Goal: Transaction & Acquisition: Purchase product/service

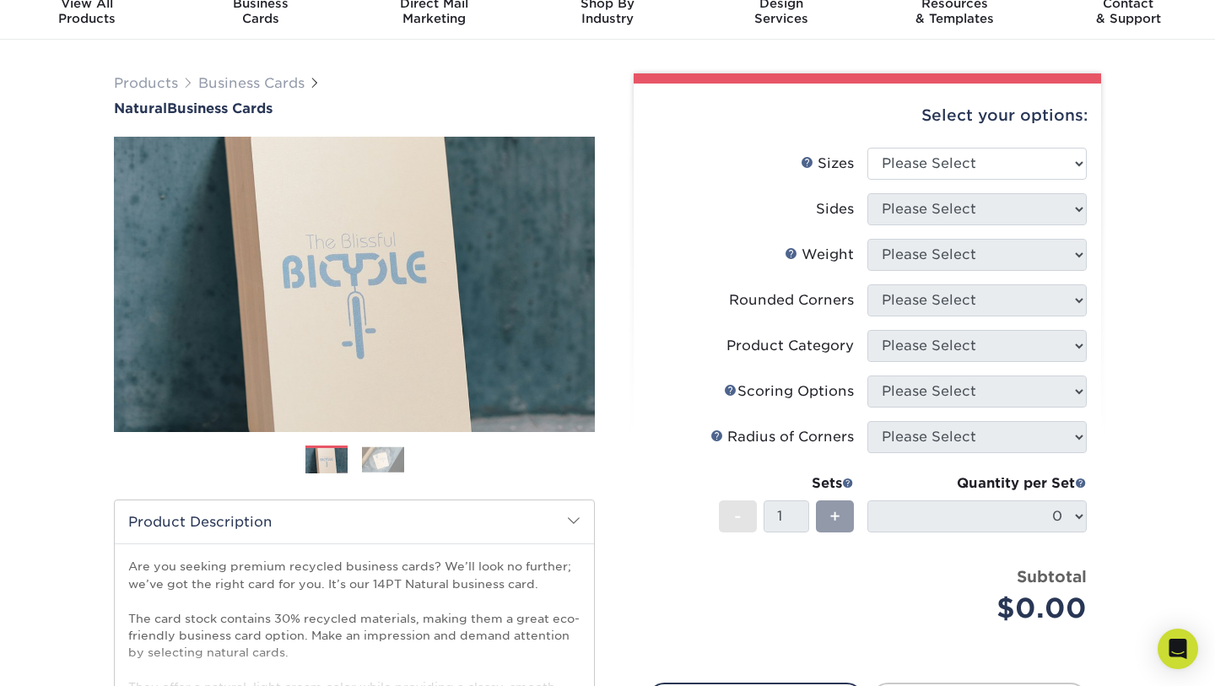
scroll to position [84, 0]
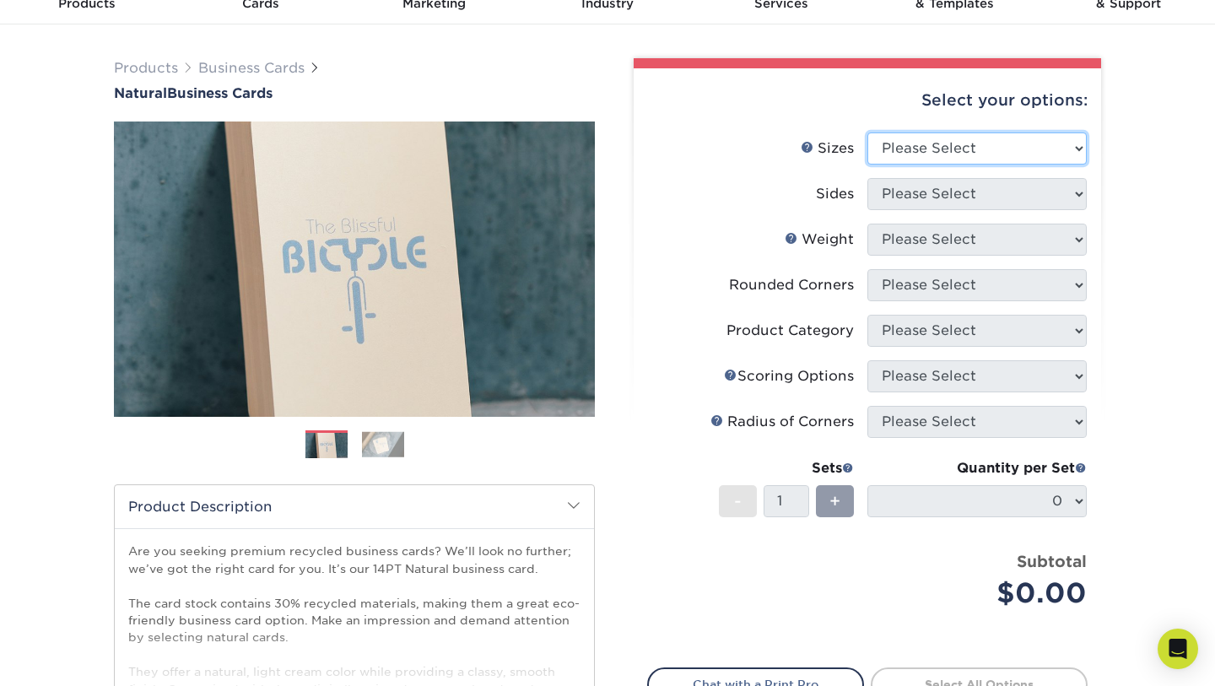
click at [1079, 147] on select "Please Select 1.5" x 3.5" - Mini 1.75" x 3.5" - Mini 2" x 2" - Square 2" x 3" -…" at bounding box center [976, 148] width 219 height 32
click at [1078, 147] on select "Please Select 1.5" x 3.5" - Mini 1.75" x 3.5" - Mini 2" x 2" - Square 2" x 3" -…" at bounding box center [976, 148] width 219 height 32
select select "2.00x3.50"
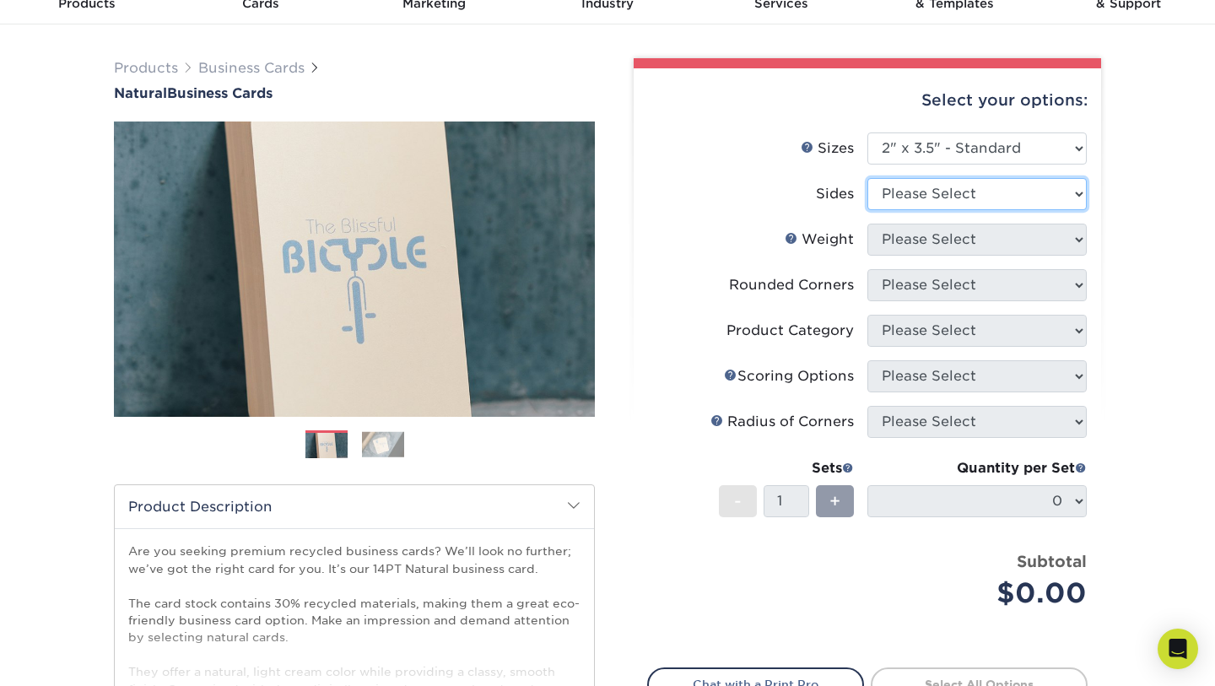
click at [1080, 187] on select "Please Select Print Both Sides Print Front Only" at bounding box center [976, 194] width 219 height 32
select select "13abbda7-1d64-4f25-8bb2-c179b224825d"
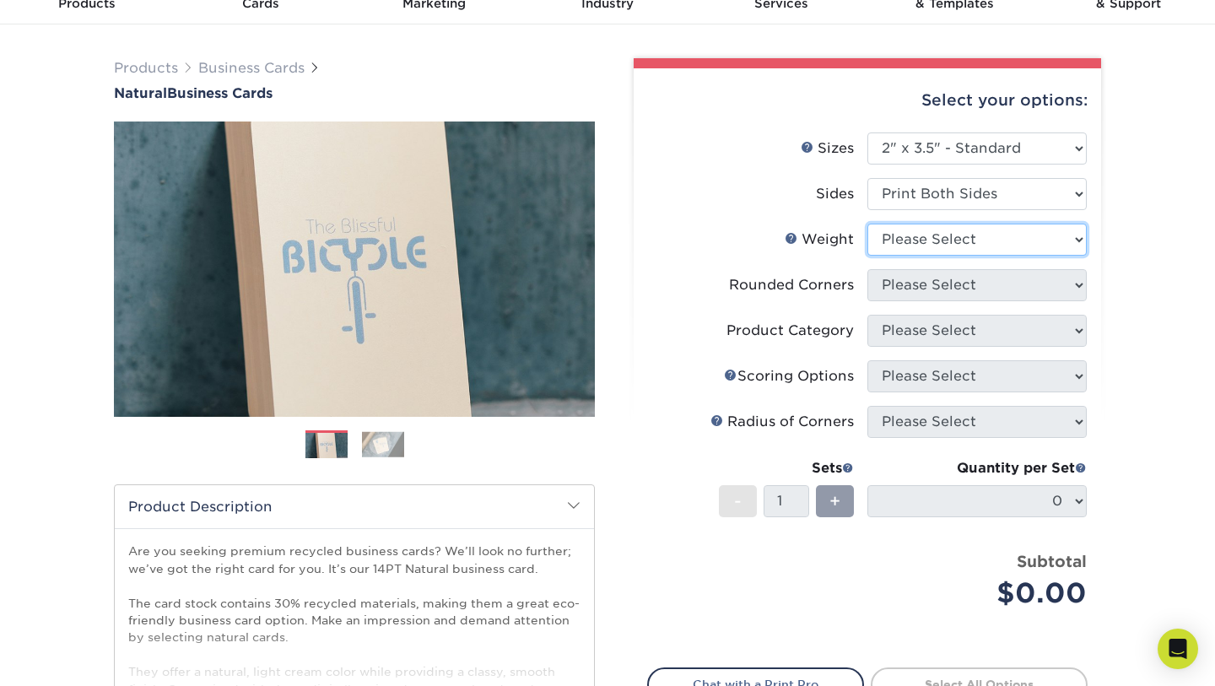
click at [1077, 239] on select "Please Select 14PTNT" at bounding box center [976, 240] width 219 height 32
select select "14PTNT"
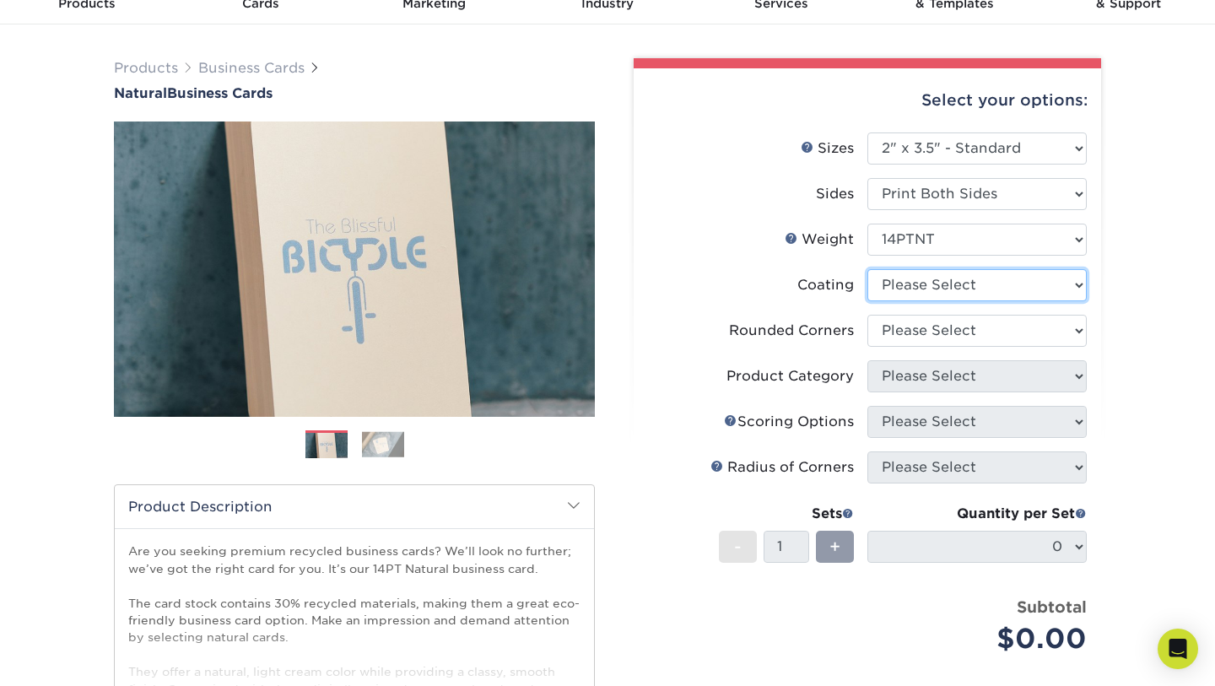
click at [1077, 278] on select at bounding box center [976, 285] width 219 height 32
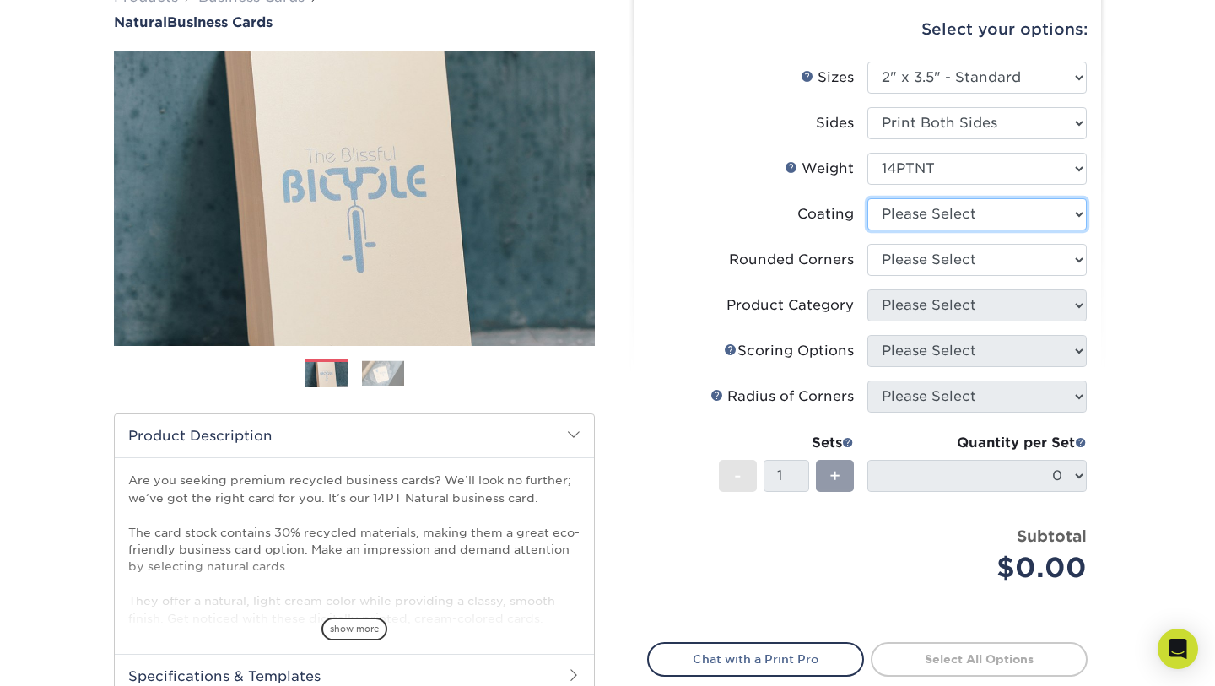
scroll to position [174, 0]
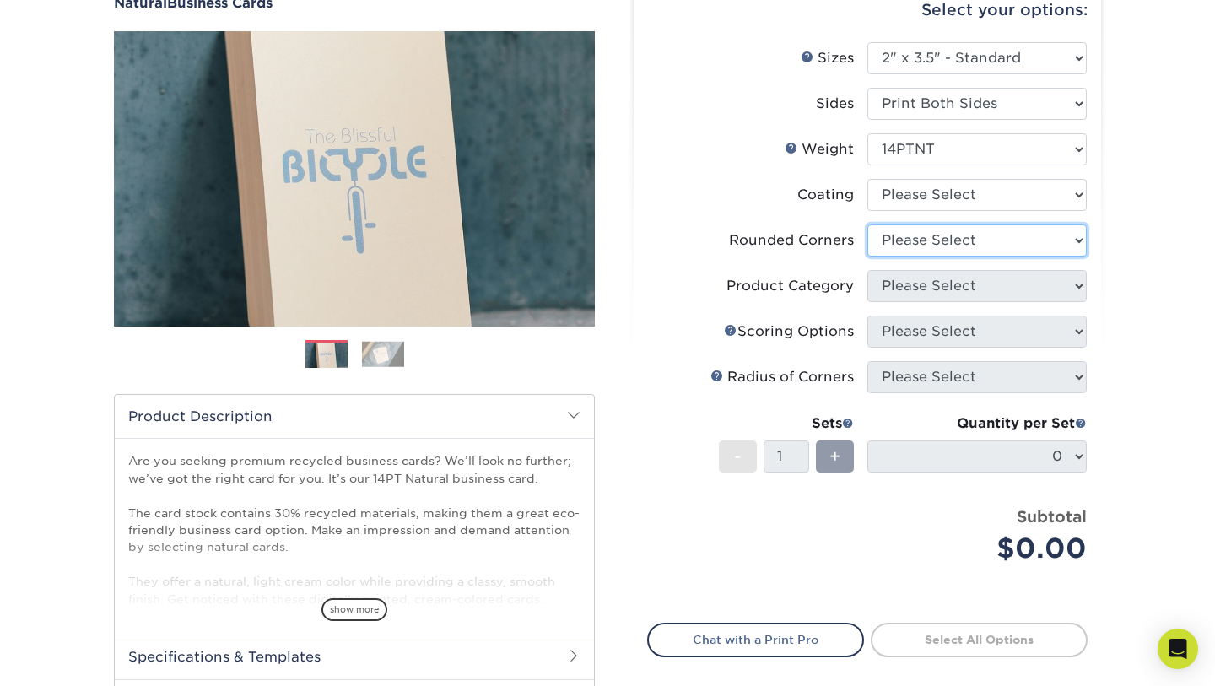
click at [1080, 246] on select "Please Select Yes - Round 2 Corners Yes - Round 4 Corners No" at bounding box center [976, 240] width 219 height 32
select select "0"
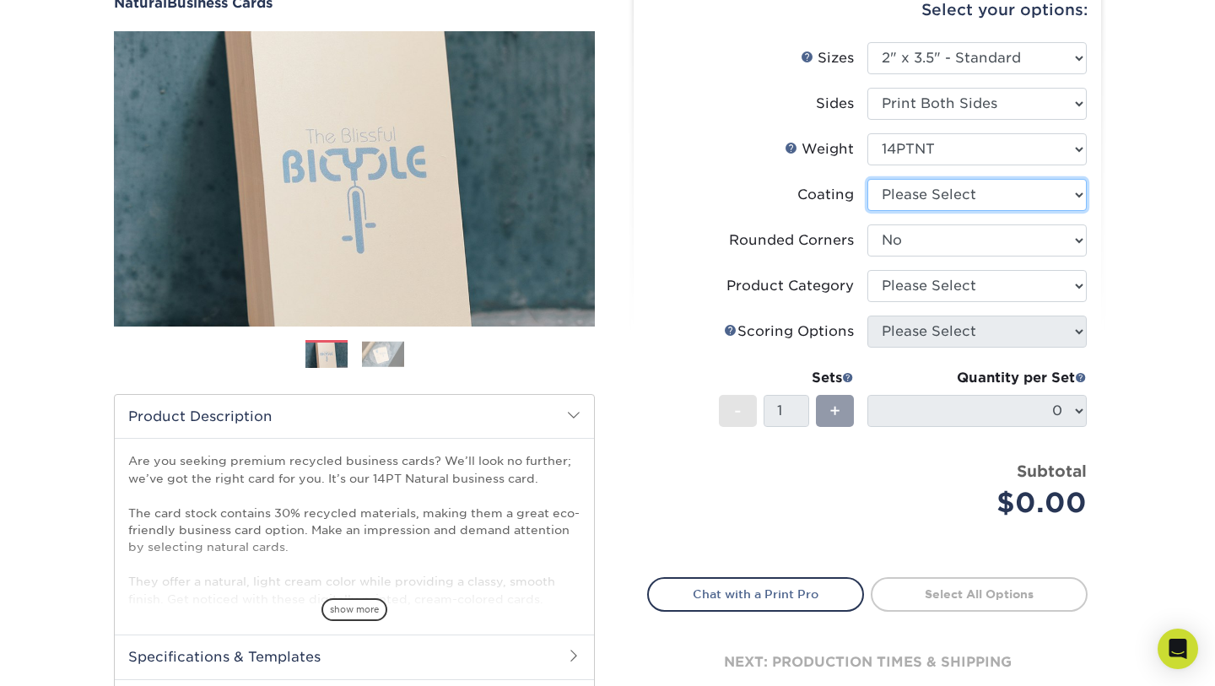
click at [1078, 187] on select at bounding box center [976, 195] width 219 height 32
select select "3e7618de-abca-4bda-9f97-8b9129e913d8"
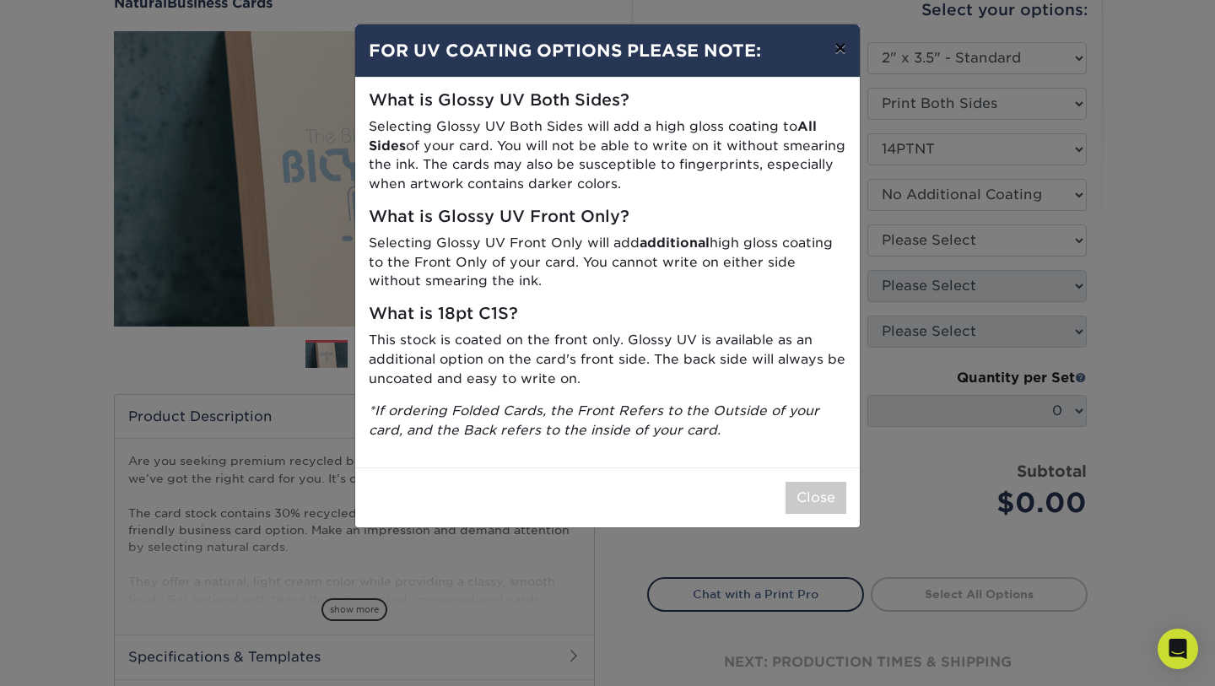
click at [841, 47] on button "×" at bounding box center [840, 47] width 39 height 47
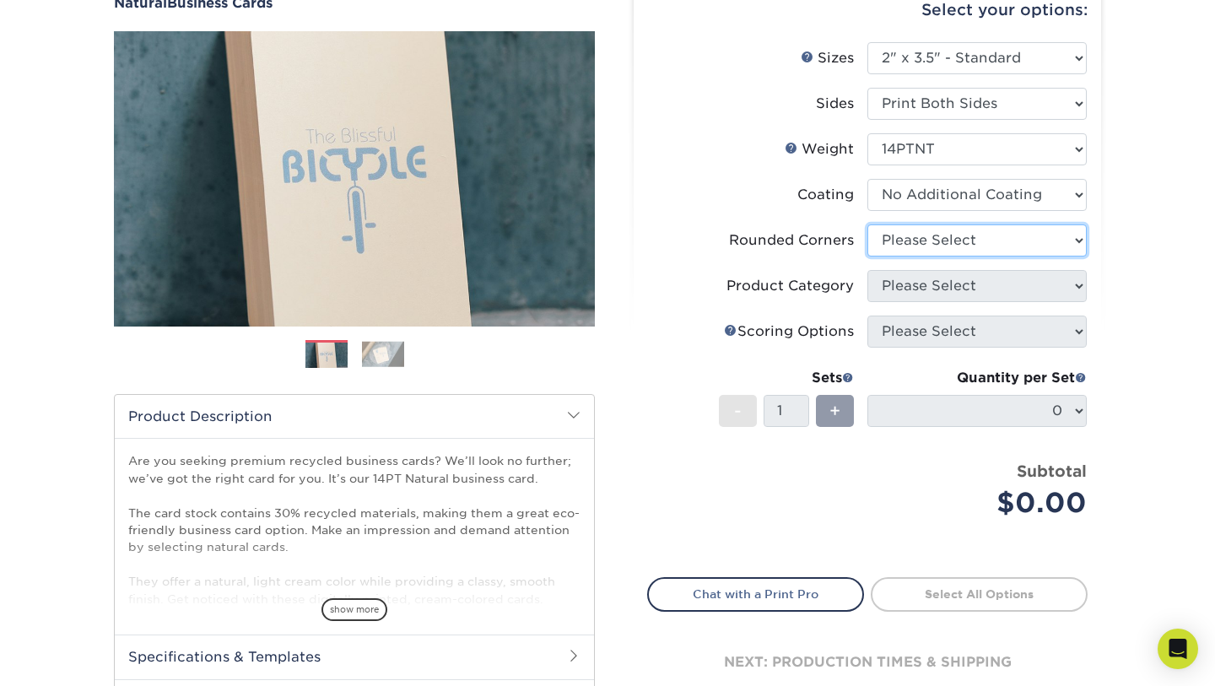
click at [1077, 235] on select "Please Select Yes - Round 2 Corners Yes - Round 4 Corners No" at bounding box center [976, 240] width 219 height 32
select select "0"
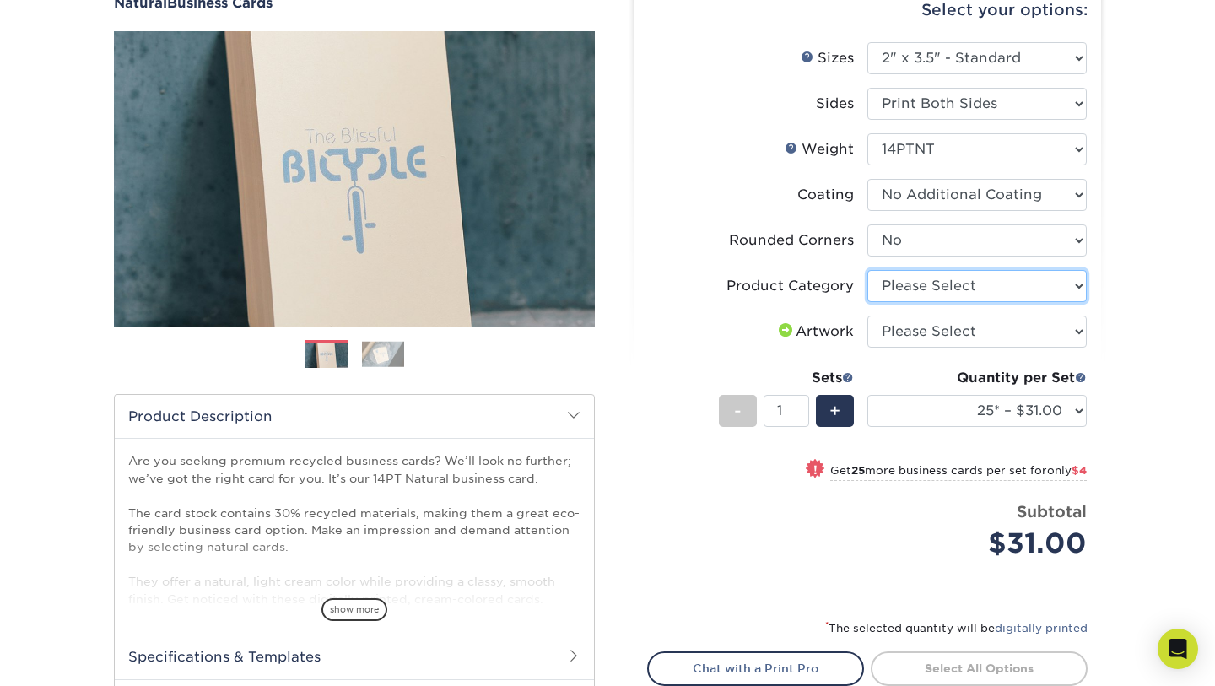
click at [1081, 284] on select "Please Select Business Cards" at bounding box center [976, 286] width 219 height 32
select select "3b5148f1-0588-4f88-a218-97bcfdce65c1"
click at [1072, 329] on select "Please Select I will upload files I need a design - $100" at bounding box center [976, 332] width 219 height 32
select select "upload"
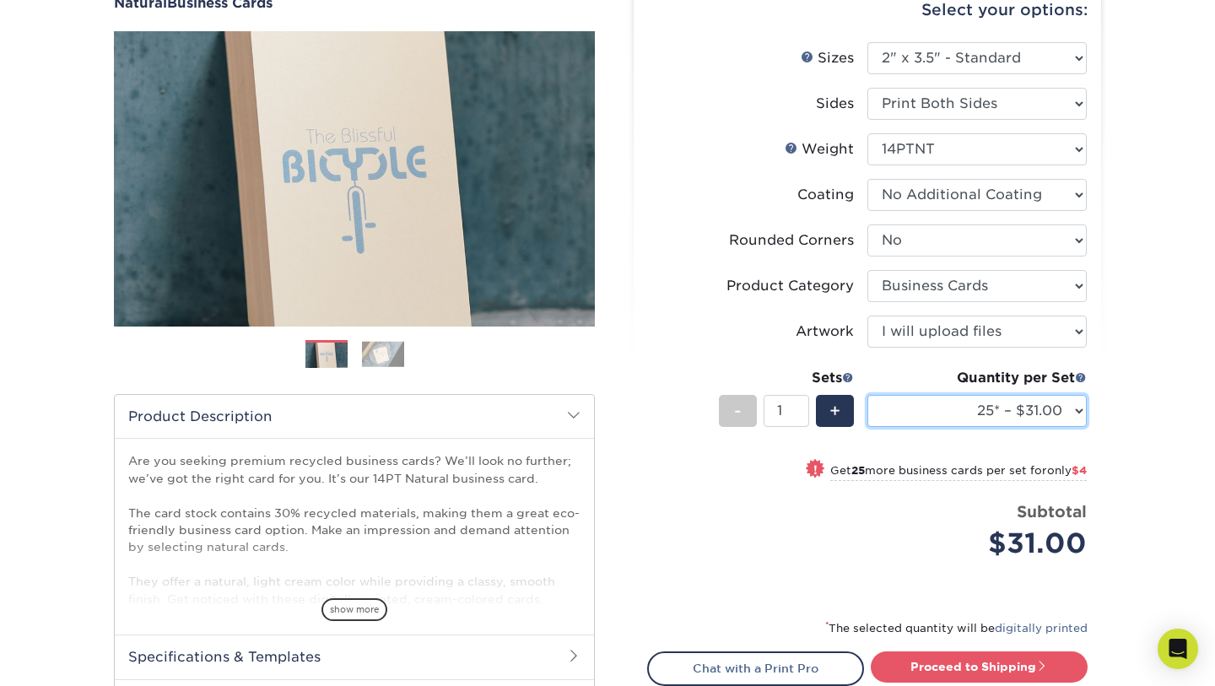
click at [1078, 408] on select "25* – $31.00 50* – $35.00 75* – $43.00 100* – $47.00 250* – $51.00 500* – $55.0…" at bounding box center [976, 411] width 219 height 32
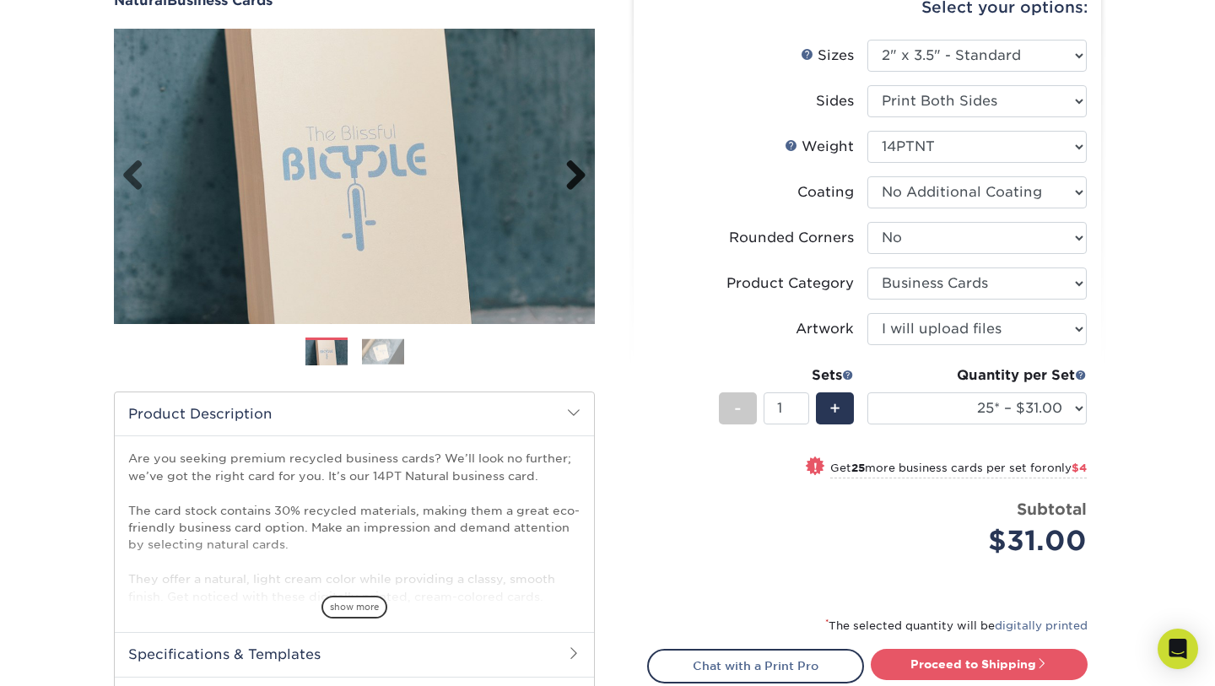
click at [570, 170] on link "Next" at bounding box center [570, 176] width 34 height 34
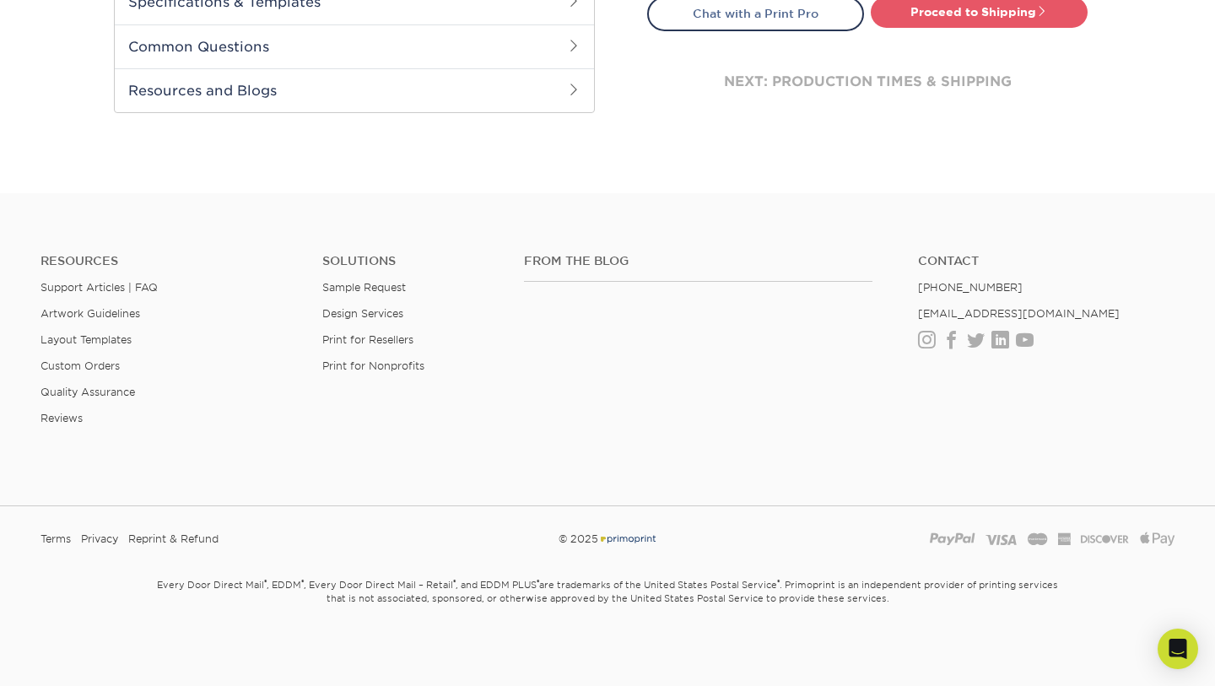
scroll to position [0, 0]
